Goal: Information Seeking & Learning: Learn about a topic

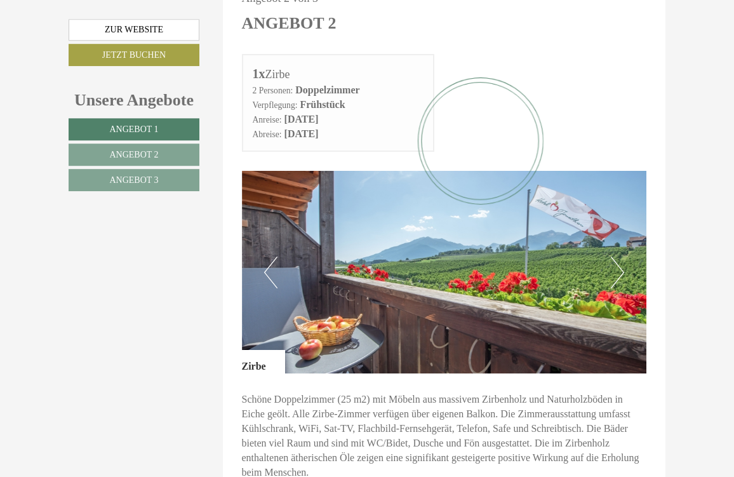
scroll to position [1406, 0]
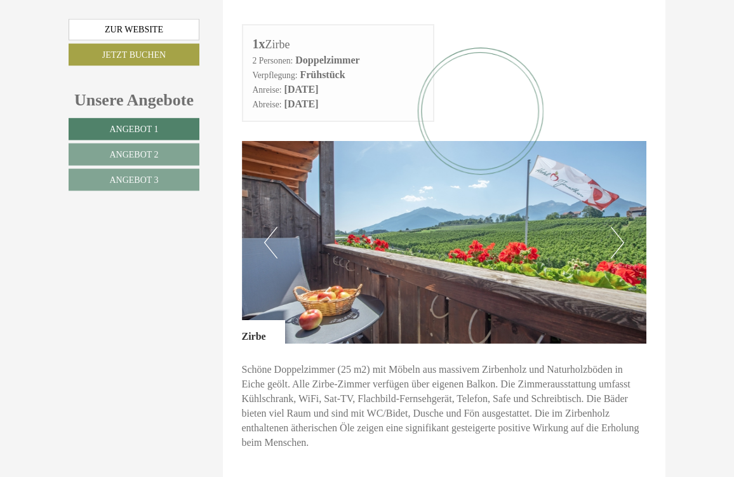
click at [617, 231] on button "Next" at bounding box center [616, 243] width 13 height 32
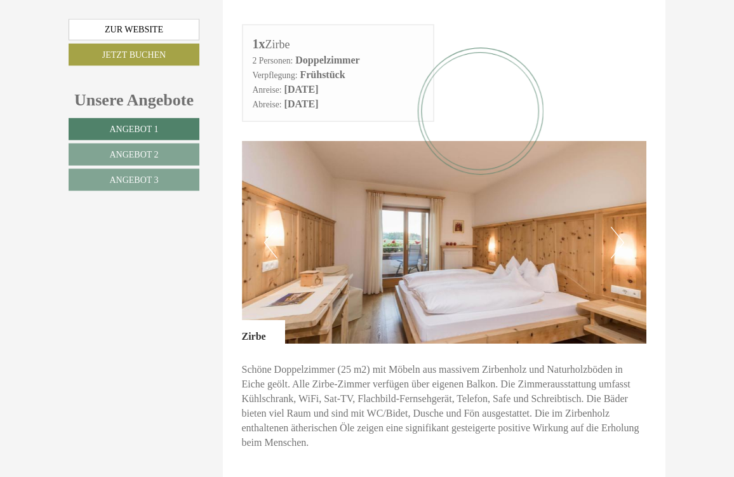
scroll to position [1407, 0]
click at [627, 225] on img at bounding box center [444, 241] width 405 height 202
click at [616, 229] on button "Next" at bounding box center [616, 242] width 13 height 32
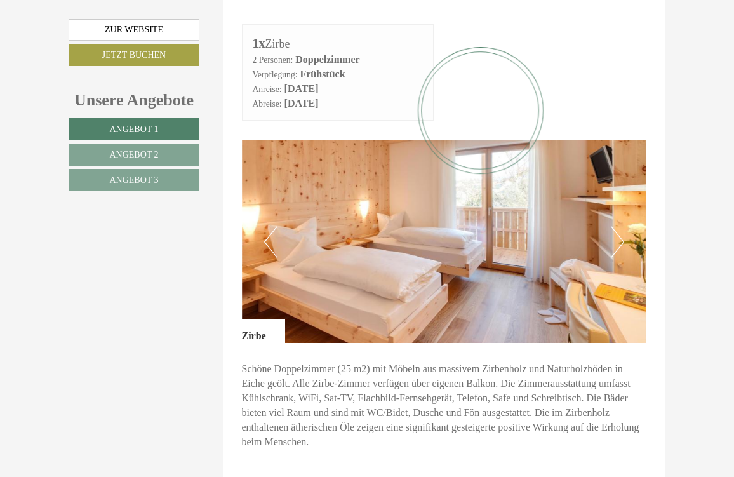
click at [621, 227] on button "Next" at bounding box center [616, 242] width 13 height 32
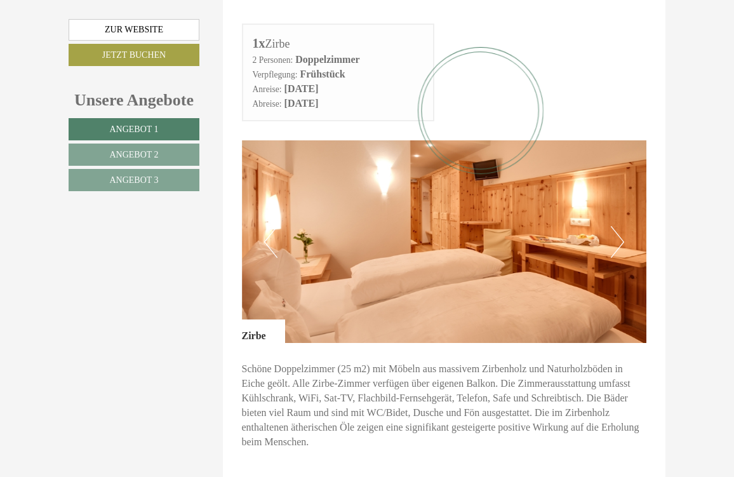
click at [617, 226] on button "Next" at bounding box center [616, 242] width 13 height 32
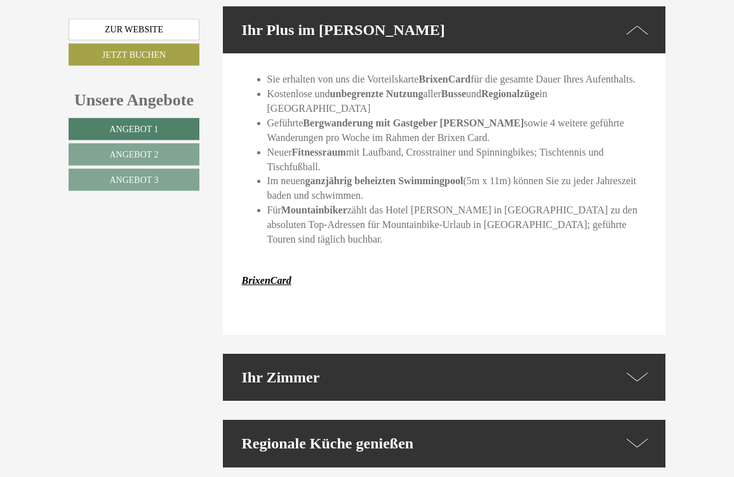
scroll to position [3024, 0]
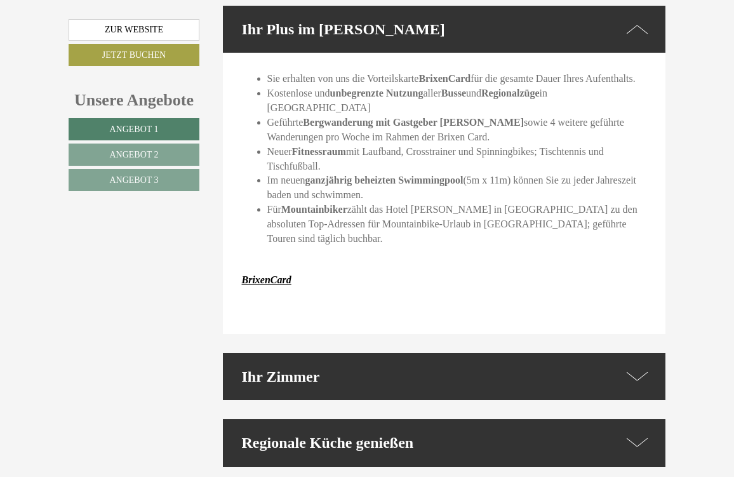
click at [635, 367] on icon at bounding box center [637, 376] width 22 height 18
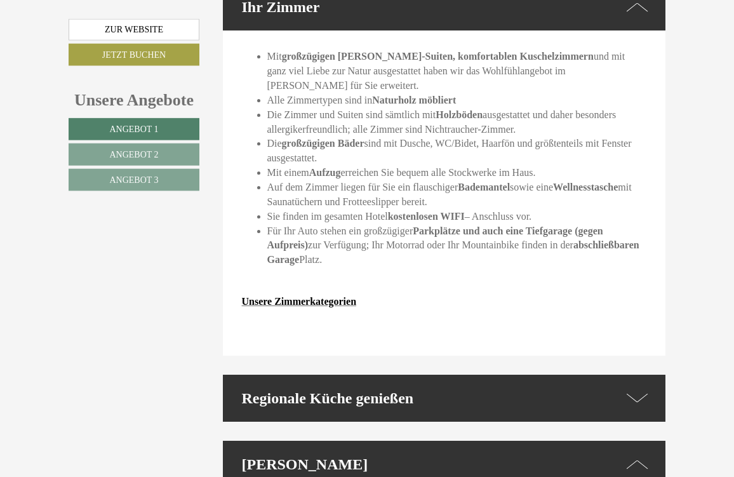
scroll to position [3394, 0]
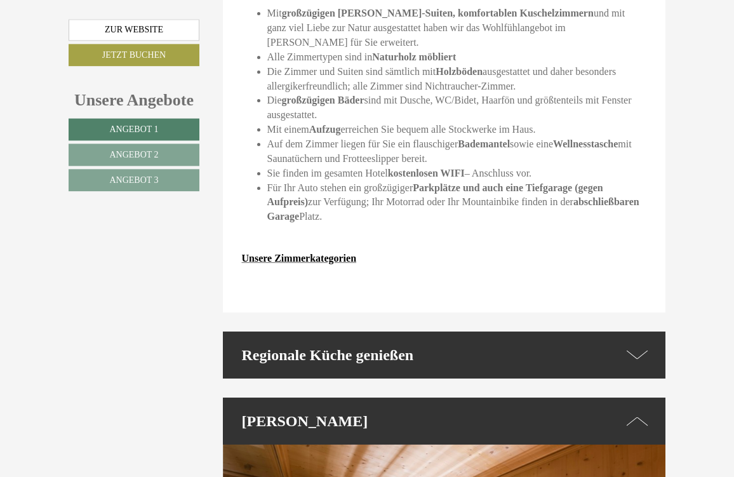
click at [643, 345] on icon at bounding box center [637, 354] width 22 height 18
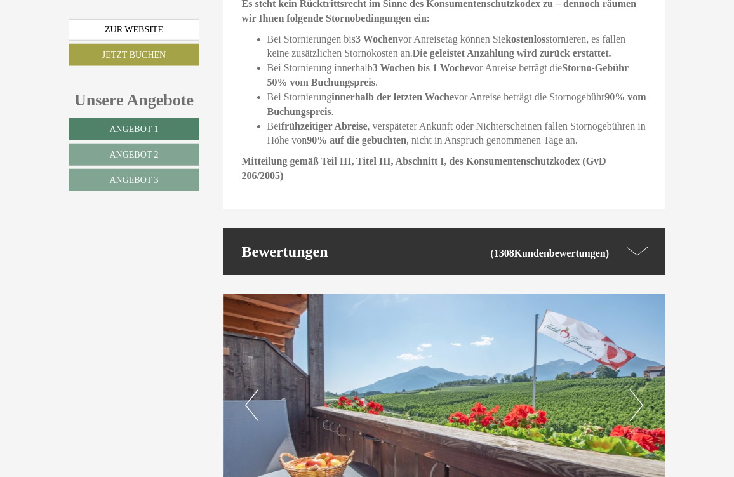
scroll to position [4937, 0]
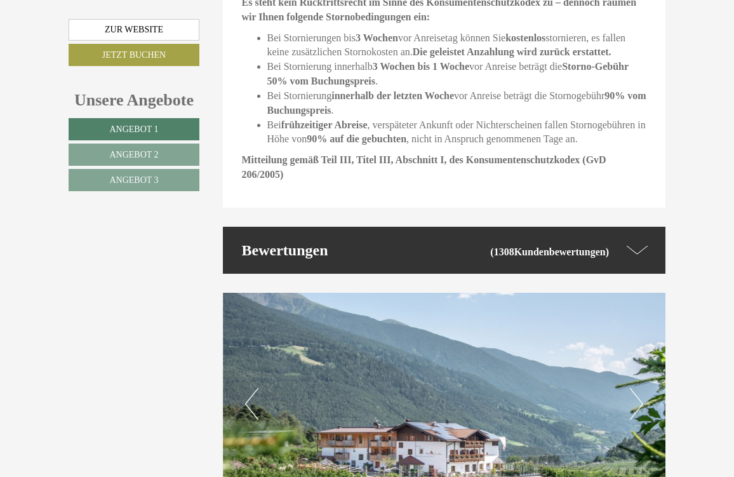
click at [638, 241] on icon at bounding box center [637, 250] width 22 height 18
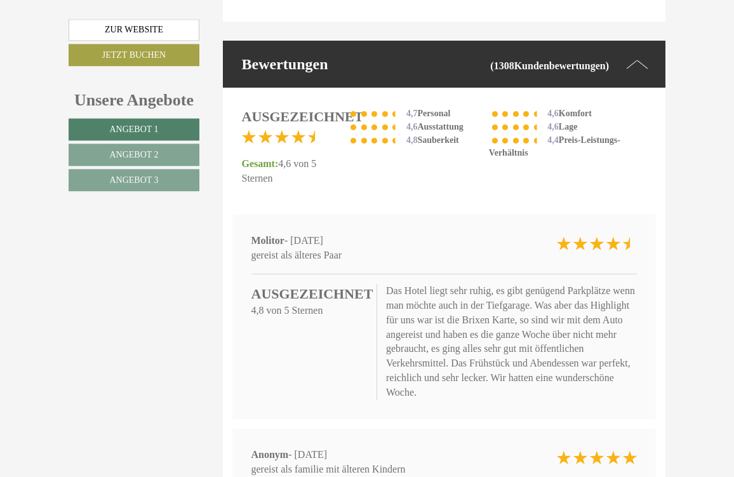
scroll to position [5123, 0]
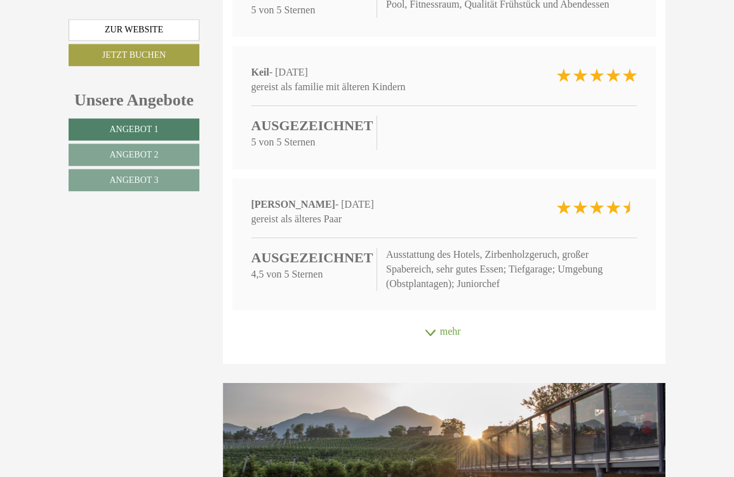
scroll to position [5637, 0]
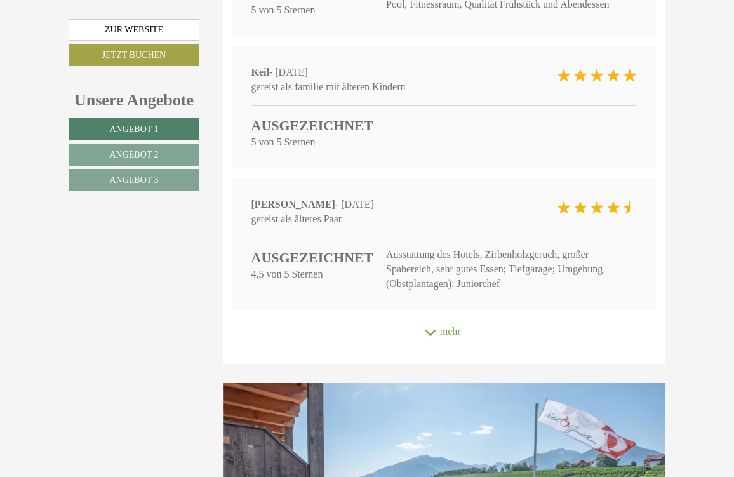
click at [442, 319] on div "mehr" at bounding box center [444, 331] width 443 height 25
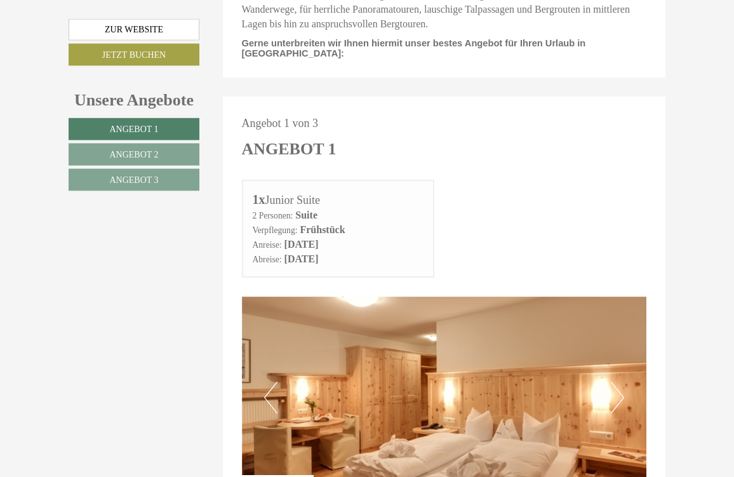
scroll to position [440, 0]
click at [137, 33] on link "Zur Website" at bounding box center [134, 30] width 131 height 22
